Goal: Find specific page/section: Find specific page/section

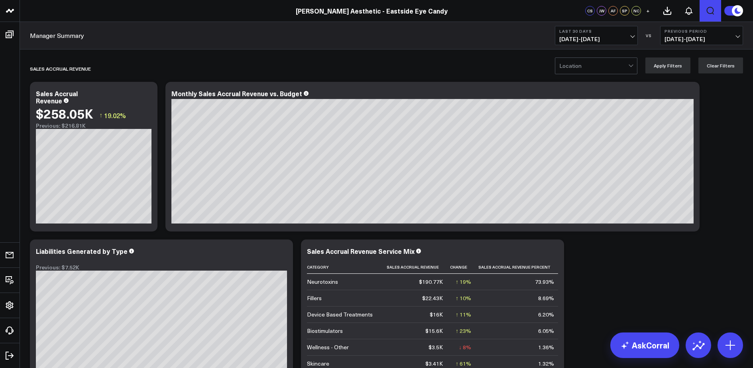
click at [710, 8] on icon "Open search" at bounding box center [711, 11] width 10 height 10
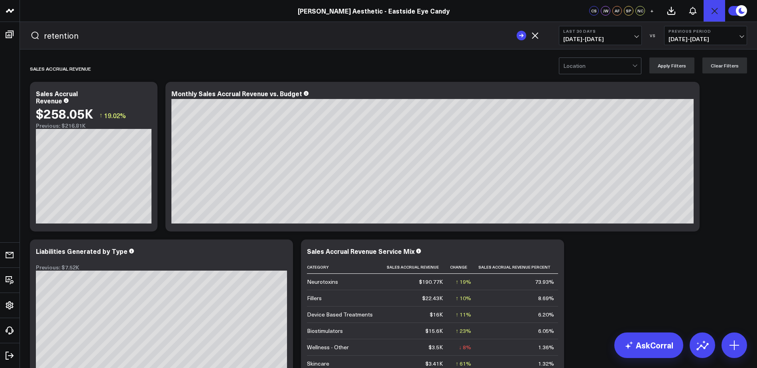
type input "retention"
click at [517, 31] on button "submit" at bounding box center [522, 36] width 10 height 10
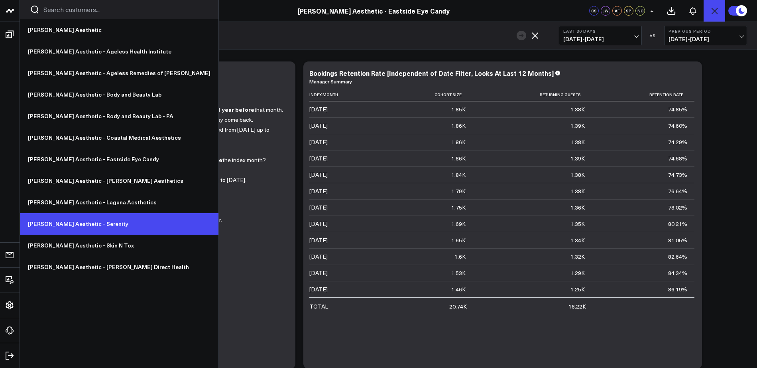
click at [100, 222] on link "[PERSON_NAME] Aesthetic - Serenity" at bounding box center [119, 224] width 199 height 22
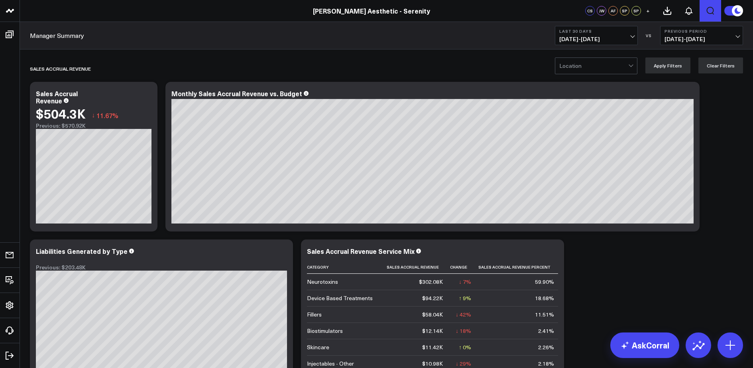
click at [707, 13] on icon "Open search" at bounding box center [711, 11] width 10 height 10
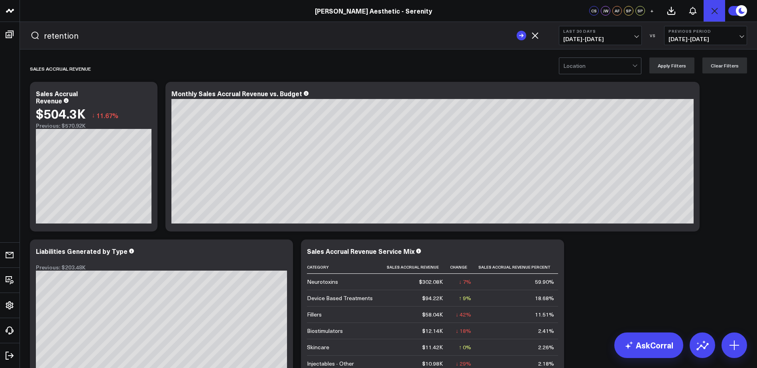
type input "retention"
click at [517, 31] on button "submit" at bounding box center [522, 36] width 10 height 10
